Goal: Information Seeking & Learning: Learn about a topic

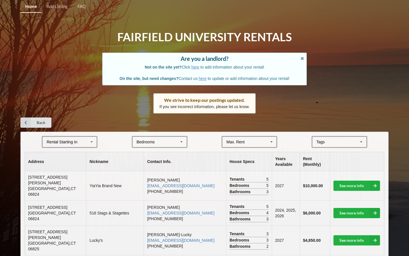
click at [73, 143] on div "Rental Starting In" at bounding box center [62, 142] width 31 height 4
click at [68, 171] on div "2027" at bounding box center [70, 173] width 54 height 11
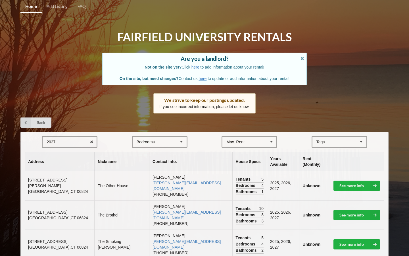
click at [151, 143] on div "Bedrooms" at bounding box center [146, 142] width 18 height 4
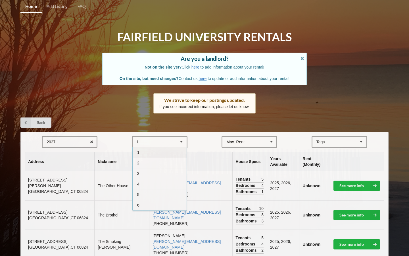
click at [144, 184] on div "4" at bounding box center [160, 183] width 54 height 11
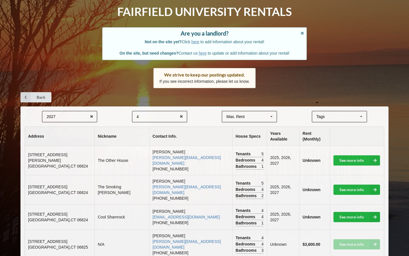
scroll to position [52, 0]
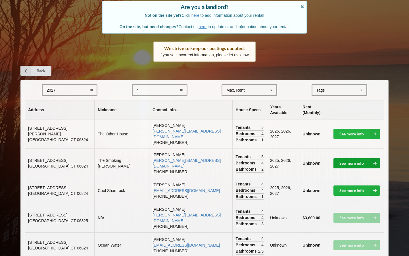
click at [359, 158] on link "See more info" at bounding box center [356, 163] width 47 height 10
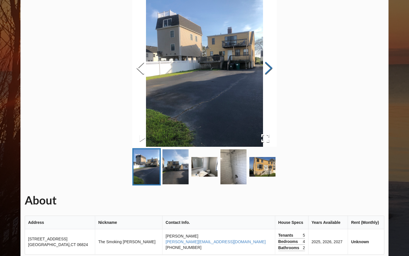
click at [271, 67] on button "Next Slide" at bounding box center [269, 68] width 16 height 51
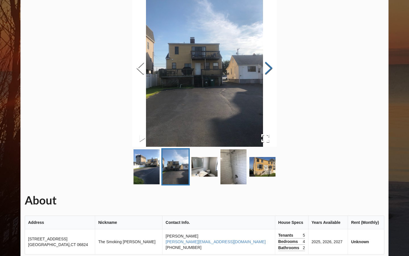
click at [271, 67] on button "Next Slide" at bounding box center [269, 68] width 16 height 51
click at [267, 68] on button "Next Slide" at bounding box center [269, 68] width 16 height 51
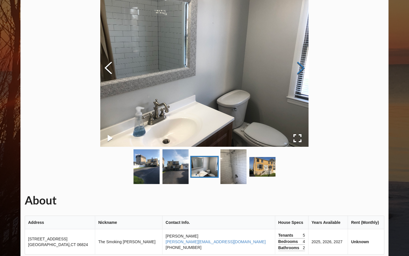
click at [302, 67] on button "Next Slide" at bounding box center [301, 68] width 16 height 51
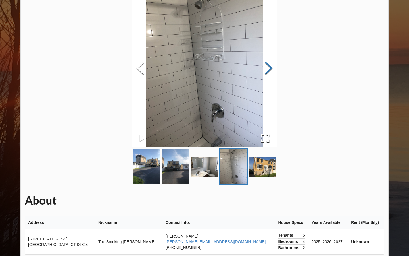
click at [302, 67] on div "About Address Nickname Contact Info. House Specs Years Available Rent (Monthly)…" at bounding box center [204, 215] width 368 height 458
click at [267, 67] on button "Next Slide" at bounding box center [269, 68] width 16 height 51
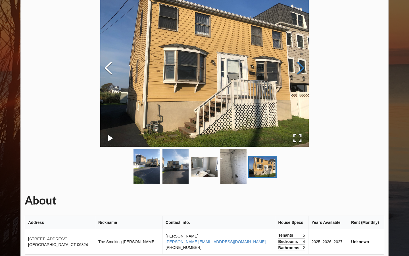
click at [300, 71] on button "Next Slide" at bounding box center [301, 68] width 16 height 51
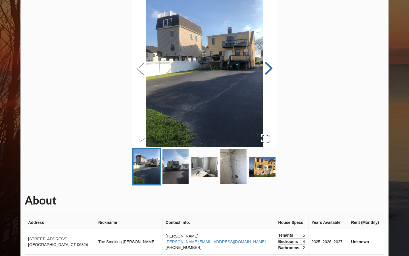
click at [267, 67] on button "Next Slide" at bounding box center [269, 68] width 16 height 51
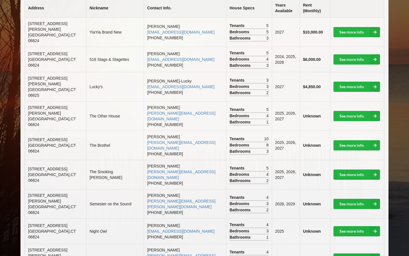
scroll to position [154, 0]
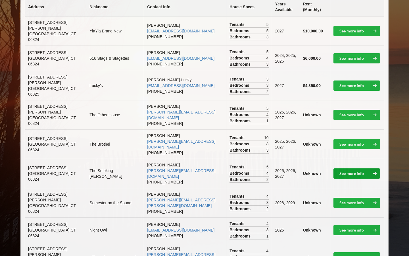
click at [367, 168] on link "See more info" at bounding box center [356, 173] width 47 height 10
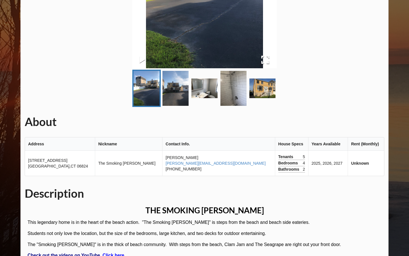
scroll to position [129, 0]
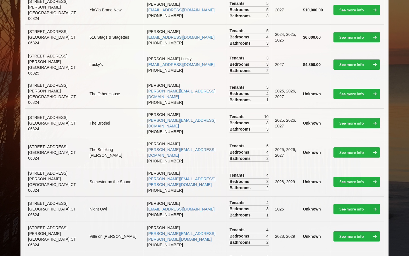
scroll to position [178, 0]
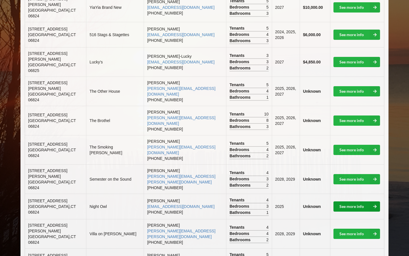
click at [363, 201] on link "See more info" at bounding box center [356, 206] width 47 height 10
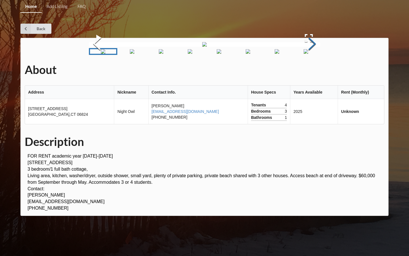
click at [313, 70] on button "Next Slide" at bounding box center [312, 44] width 16 height 51
click at [309, 70] on button "Next Slide" at bounding box center [312, 44] width 16 height 51
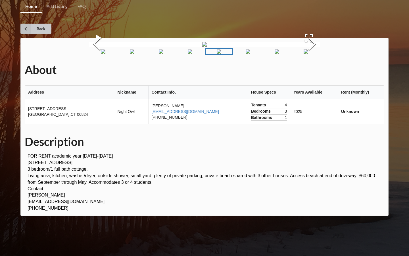
click at [32, 29] on link "Back" at bounding box center [35, 29] width 31 height 10
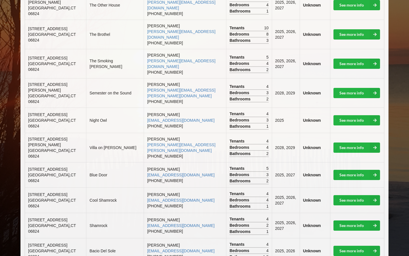
scroll to position [294, 0]
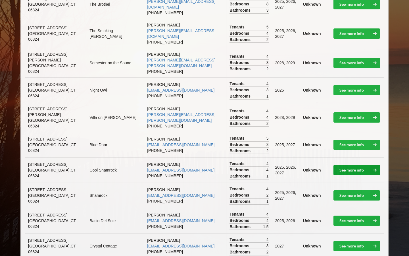
click at [342, 165] on link "See more info" at bounding box center [356, 170] width 47 height 10
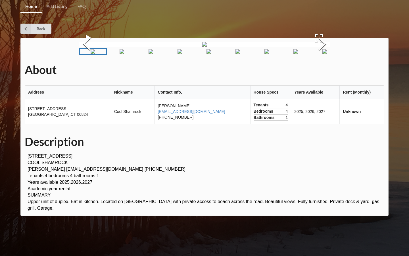
click at [322, 54] on img "Go to Slide 9" at bounding box center [324, 51] width 5 height 5
click at [211, 54] on img "Go to Slide 7" at bounding box center [213, 51] width 5 height 5
click at [196, 54] on img "Go to Slide 6" at bounding box center [198, 51] width 5 height 5
click at [149, 54] on img "Go to Slide 4" at bounding box center [146, 51] width 5 height 5
click at [132, 54] on img "Go to Slide 3" at bounding box center [131, 51] width 5 height 5
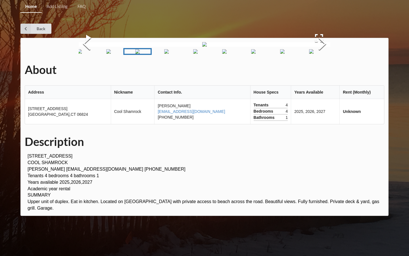
click at [109, 54] on img "Go to Slide 2" at bounding box center [108, 51] width 5 height 5
click at [147, 54] on img "Go to Slide 3" at bounding box center [144, 51] width 5 height 5
click at [108, 54] on img "Go to Slide 2" at bounding box center [108, 51] width 5 height 5
click at [147, 54] on img "Go to Slide 3" at bounding box center [144, 51] width 5 height 5
click at [309, 54] on img "Go to Slide 9" at bounding box center [311, 51] width 5 height 5
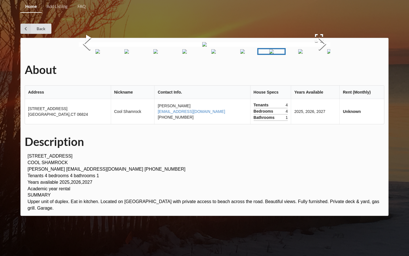
click at [303, 54] on img "Go to Slide 10" at bounding box center [300, 51] width 5 height 5
click at [320, 54] on img "Go to Slide 11" at bounding box center [322, 51] width 5 height 5
click at [260, 54] on img "Go to Slide 9" at bounding box center [258, 51] width 5 height 5
click at [298, 54] on img "Go to Slide 10" at bounding box center [300, 51] width 5 height 5
click at [323, 54] on img "Go to Slide 11" at bounding box center [322, 51] width 5 height 5
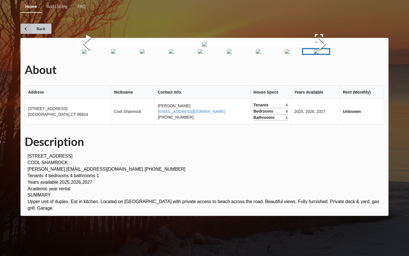
click at [33, 31] on link "Back" at bounding box center [35, 29] width 31 height 10
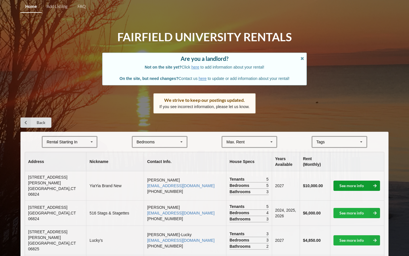
click at [350, 182] on link "See more info" at bounding box center [356, 185] width 47 height 10
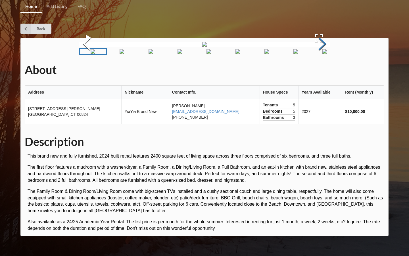
click at [320, 70] on button "Next Slide" at bounding box center [322, 44] width 16 height 51
click at [323, 70] on button "Next Slide" at bounding box center [322, 44] width 16 height 51
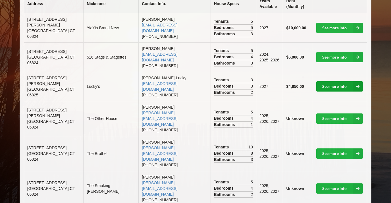
scroll to position [163, 0]
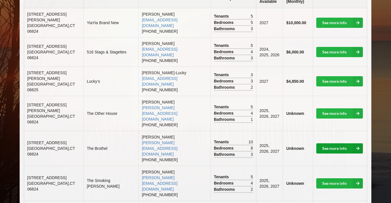
click at [329, 143] on link "See more info" at bounding box center [339, 148] width 47 height 10
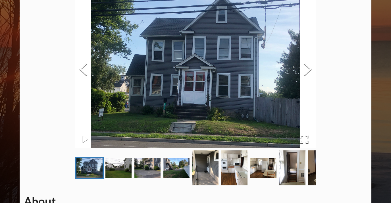
scroll to position [49, 0]
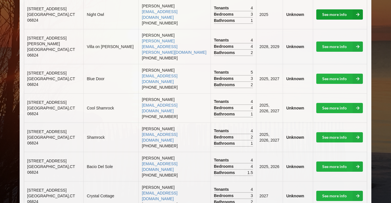
scroll to position [399, 0]
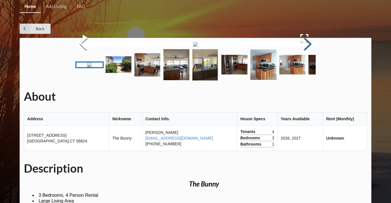
click at [306, 70] on button "Next Slide" at bounding box center [308, 44] width 16 height 51
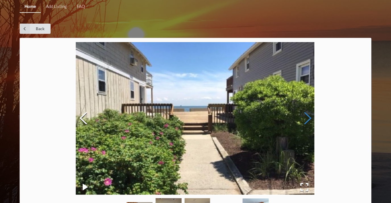
click at [306, 122] on button "Next Slide" at bounding box center [308, 118] width 16 height 51
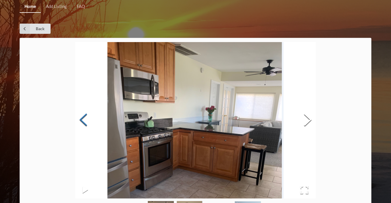
click at [85, 117] on button "Previous Slide" at bounding box center [83, 120] width 16 height 51
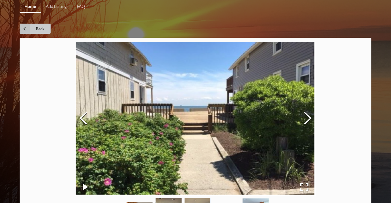
click at [43, 31] on link "Back" at bounding box center [35, 29] width 31 height 10
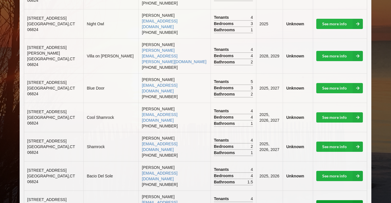
scroll to position [393, 0]
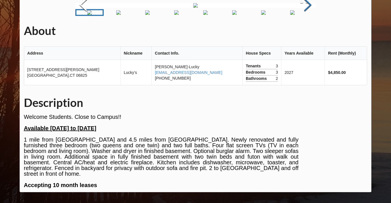
scroll to position [39, 0]
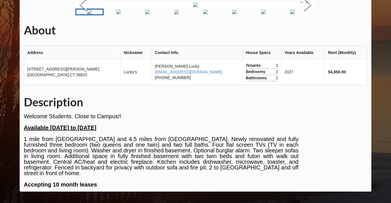
click at [179, 14] on img "Go to Slide 4" at bounding box center [176, 12] width 5 height 5
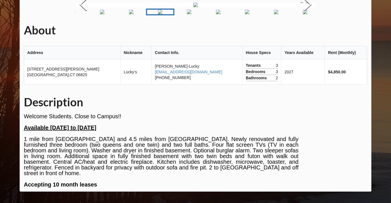
click at [101, 14] on img "Go to Slide 2" at bounding box center [102, 12] width 5 height 5
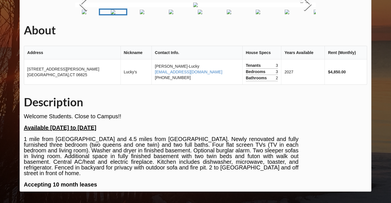
click at [140, 14] on img "Go to Slide 3" at bounding box center [142, 12] width 5 height 5
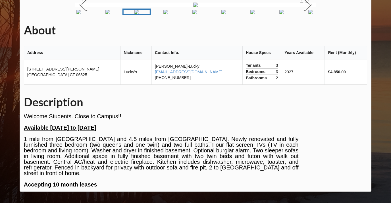
click at [196, 14] on img "Go to Slide 5" at bounding box center [194, 12] width 5 height 5
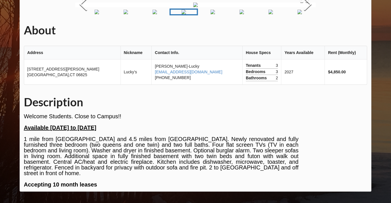
click at [241, 14] on img "Go to Slide 7" at bounding box center [241, 12] width 5 height 5
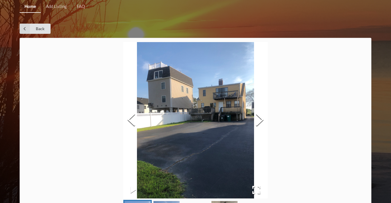
scroll to position [8, 0]
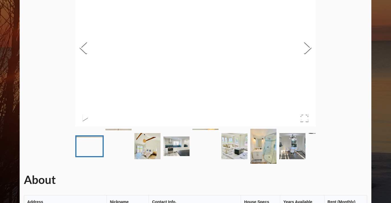
scroll to position [77, 0]
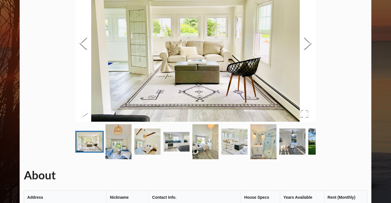
click at [141, 146] on img "Go to Slide 3" at bounding box center [147, 141] width 26 height 26
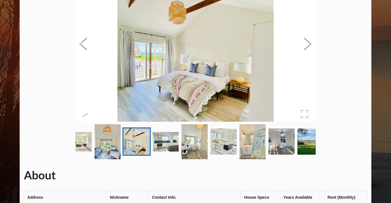
click at [107, 141] on img "Go to Slide 2" at bounding box center [108, 141] width 26 height 35
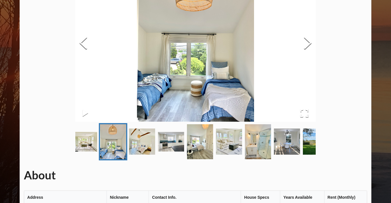
click at [170, 150] on img "Go to Slide 4" at bounding box center [171, 142] width 26 height 20
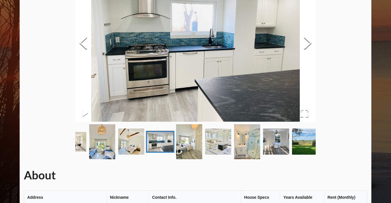
click at [200, 149] on img "Go to Slide 5" at bounding box center [189, 141] width 26 height 35
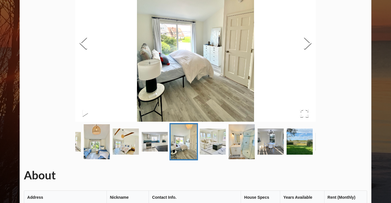
click at [222, 148] on img "Go to Slide 6" at bounding box center [213, 141] width 26 height 26
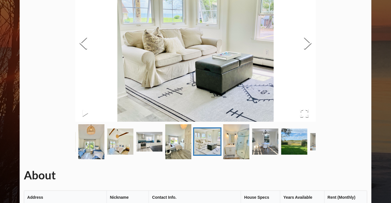
click at [181, 145] on img "Go to Slide 5" at bounding box center [178, 141] width 26 height 35
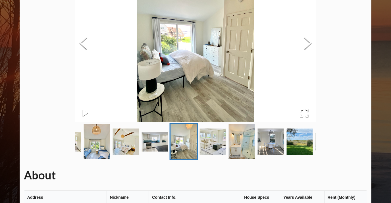
click at [241, 139] on img "Go to Slide 7" at bounding box center [242, 141] width 26 height 35
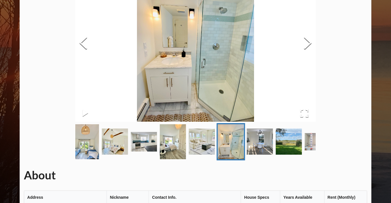
click at [271, 136] on img "Go to Slide 8" at bounding box center [259, 141] width 26 height 26
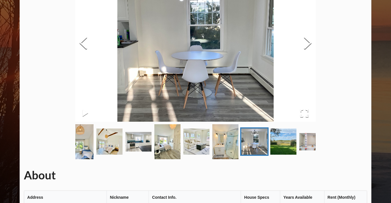
click at [276, 140] on img "Go to Slide 9" at bounding box center [283, 141] width 26 height 26
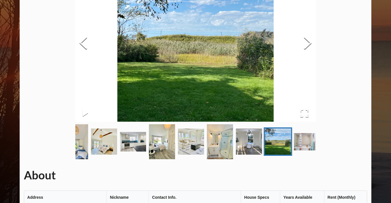
click at [295, 145] on img "Go to Slide 10" at bounding box center [307, 141] width 26 height 17
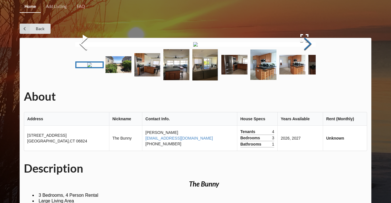
click at [309, 70] on button "Next Slide" at bounding box center [308, 44] width 16 height 51
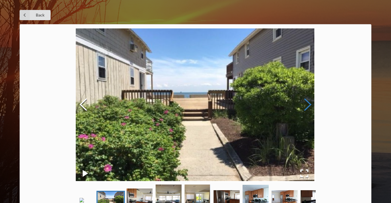
scroll to position [19, 0]
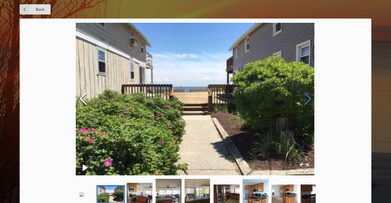
click at [305, 97] on button "Next Slide" at bounding box center [308, 99] width 16 height 51
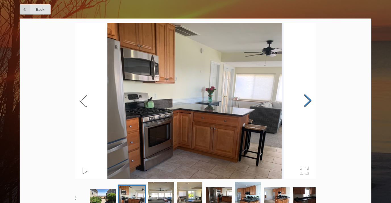
click at [305, 97] on button "Next Slide" at bounding box center [308, 100] width 16 height 51
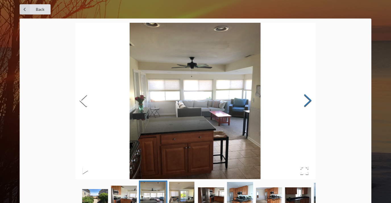
click at [305, 97] on button "Next Slide" at bounding box center [308, 100] width 16 height 51
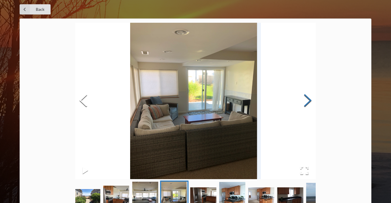
click at [305, 97] on button "Next Slide" at bounding box center [308, 100] width 16 height 51
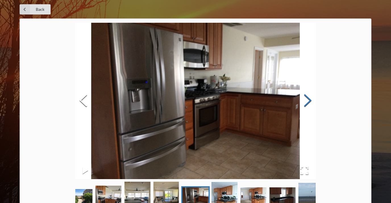
click at [305, 97] on button "Next Slide" at bounding box center [308, 100] width 16 height 51
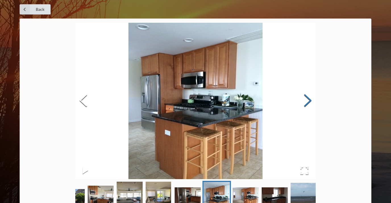
click at [305, 97] on button "Next Slide" at bounding box center [308, 100] width 16 height 51
